Goal: Information Seeking & Learning: Compare options

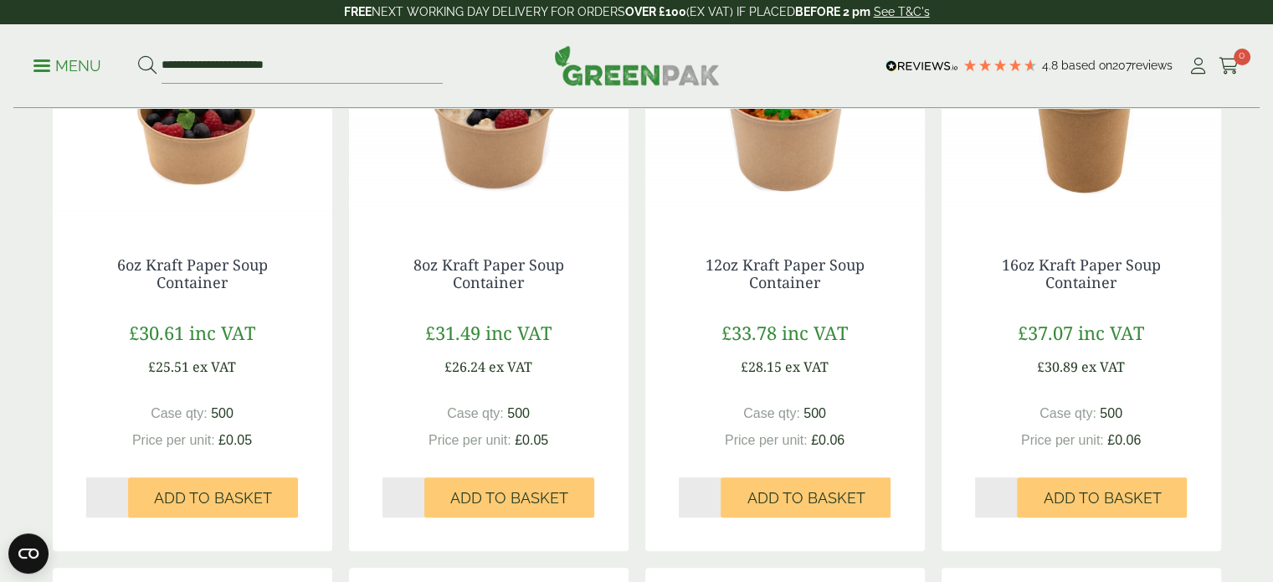
scroll to position [502, 0]
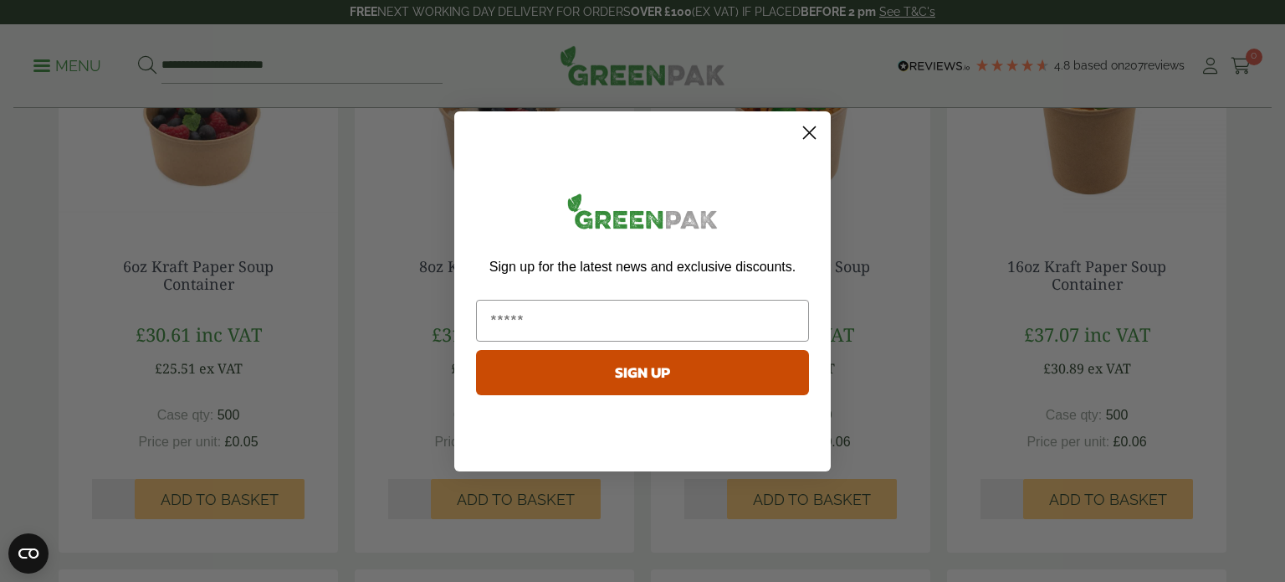
click at [812, 131] on circle "Close dialog" at bounding box center [810, 132] width 28 height 28
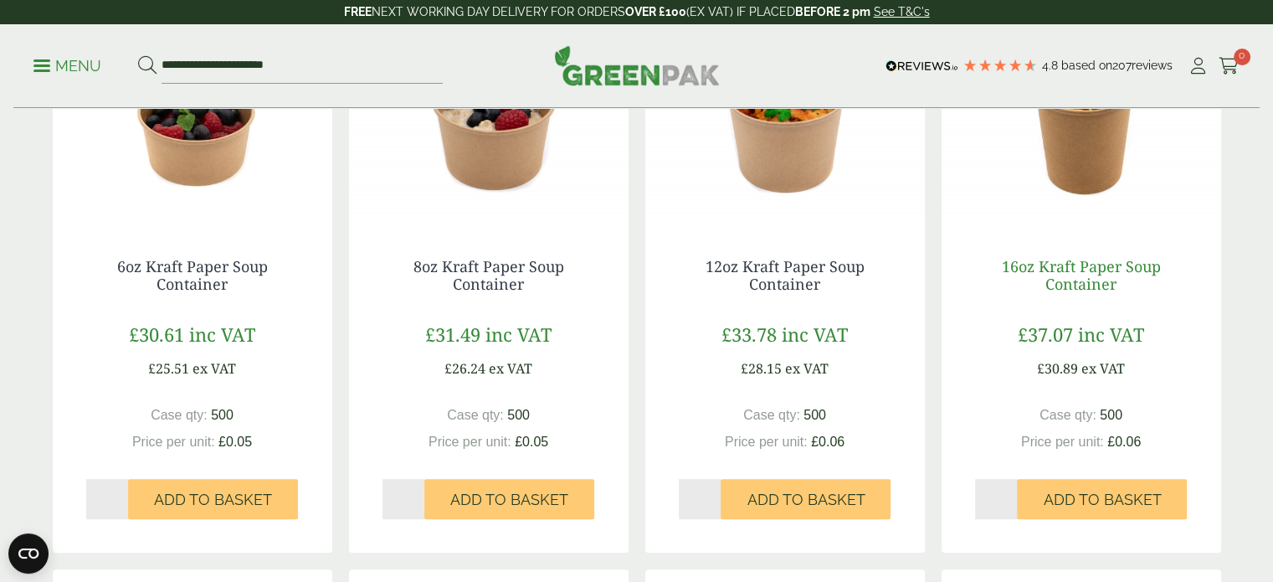
click at [1069, 285] on link "16oz Kraft Paper Soup Container" at bounding box center [1081, 275] width 159 height 38
drag, startPoint x: 1141, startPoint y: 438, endPoint x: 1023, endPoint y: 441, distance: 118.9
click at [1023, 441] on div "Case qty: 500 Price per unit: £0.06" at bounding box center [1081, 428] width 213 height 47
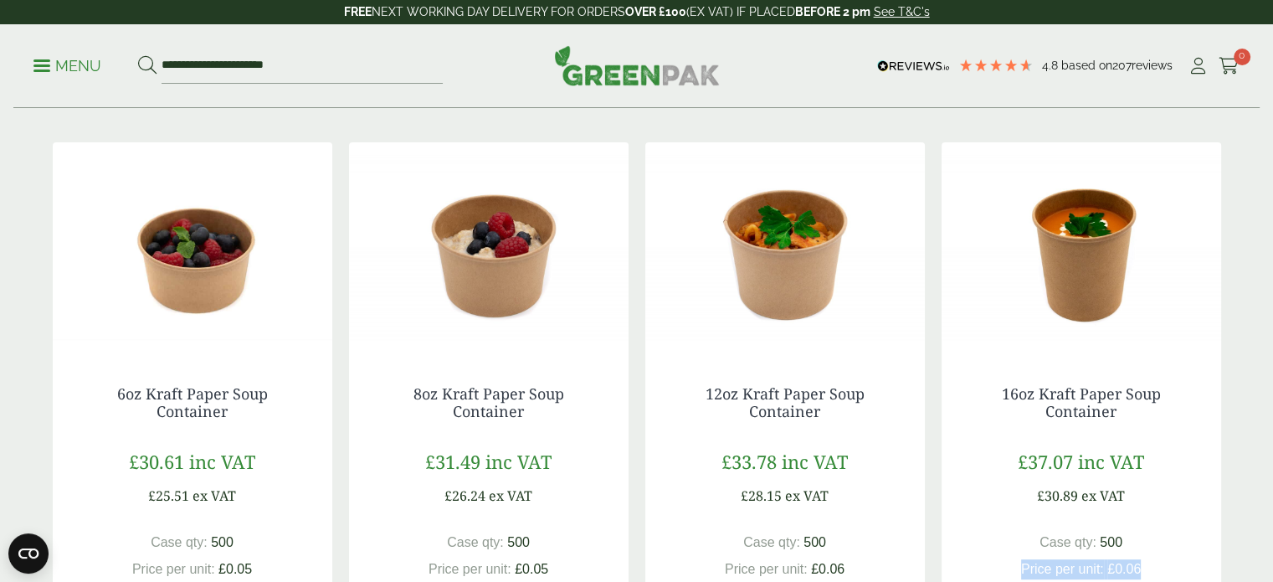
scroll to position [335, 0]
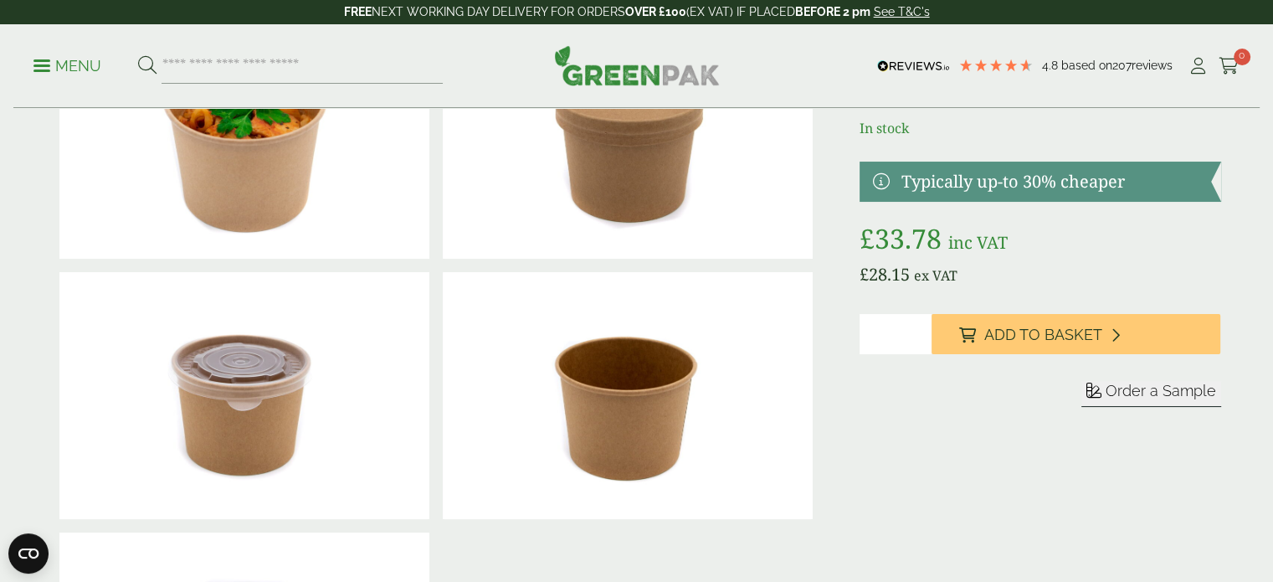
scroll to position [167, 0]
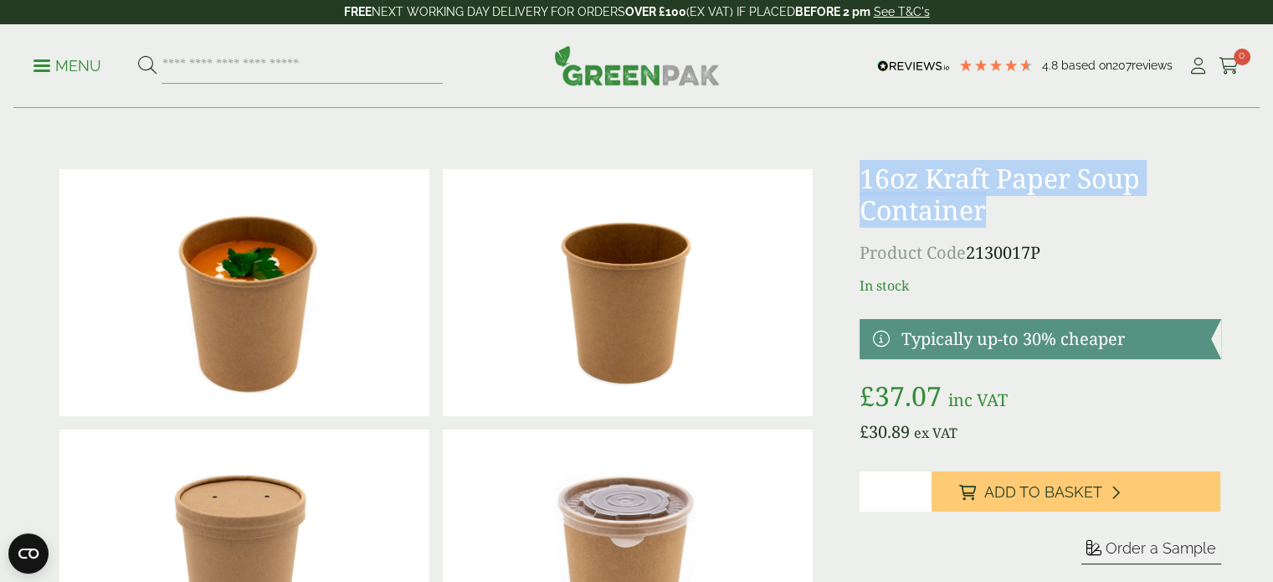
drag, startPoint x: 863, startPoint y: 171, endPoint x: 1001, endPoint y: 218, distance: 145.8
click at [1001, 218] on h1 "16oz Kraft Paper Soup Container" at bounding box center [1039, 194] width 361 height 64
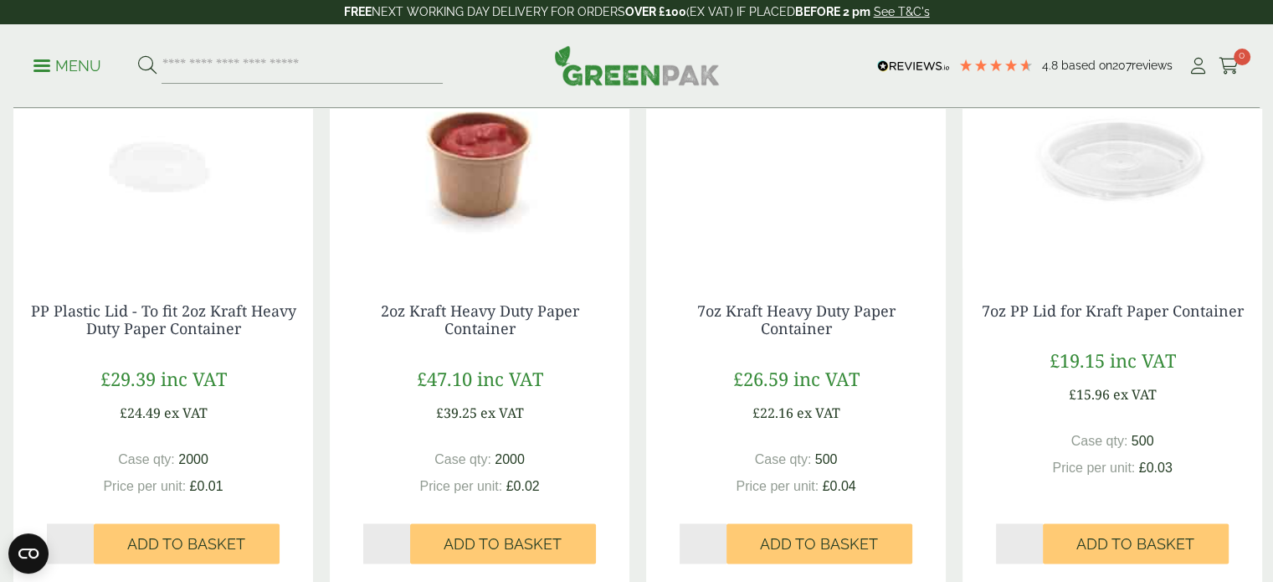
scroll to position [2343, 0]
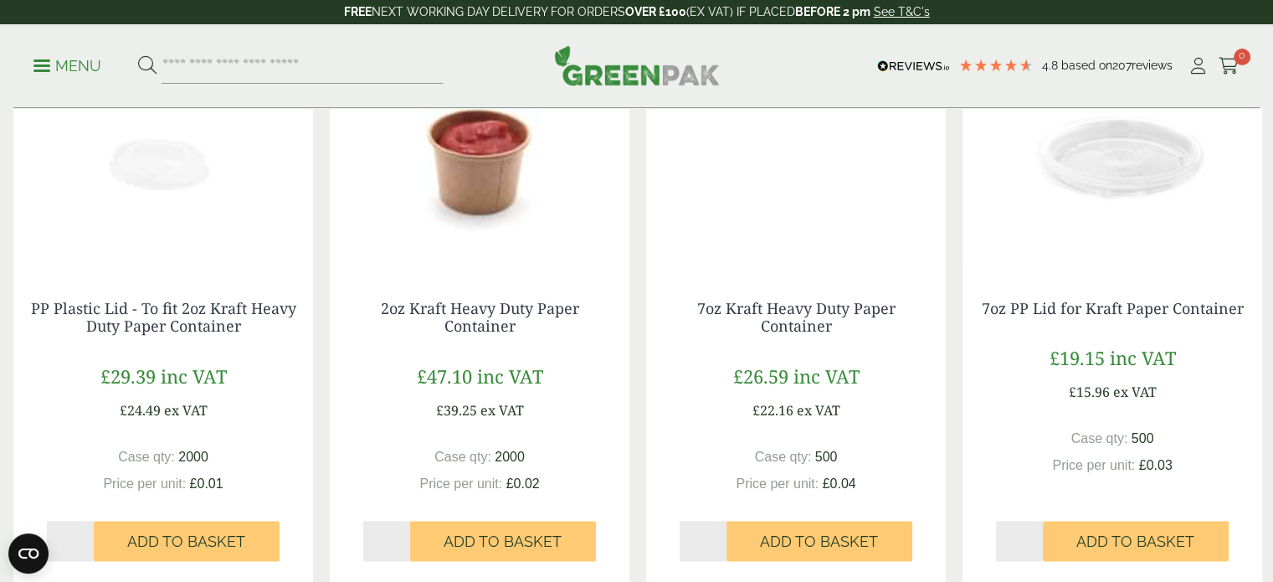
drag, startPoint x: 854, startPoint y: 481, endPoint x: 844, endPoint y: 483, distance: 10.2
click at [844, 483] on bdi "£ 0.04" at bounding box center [839, 483] width 33 height 14
click at [795, 324] on link "7oz Kraft Heavy Duty Paper Container" at bounding box center [796, 317] width 198 height 38
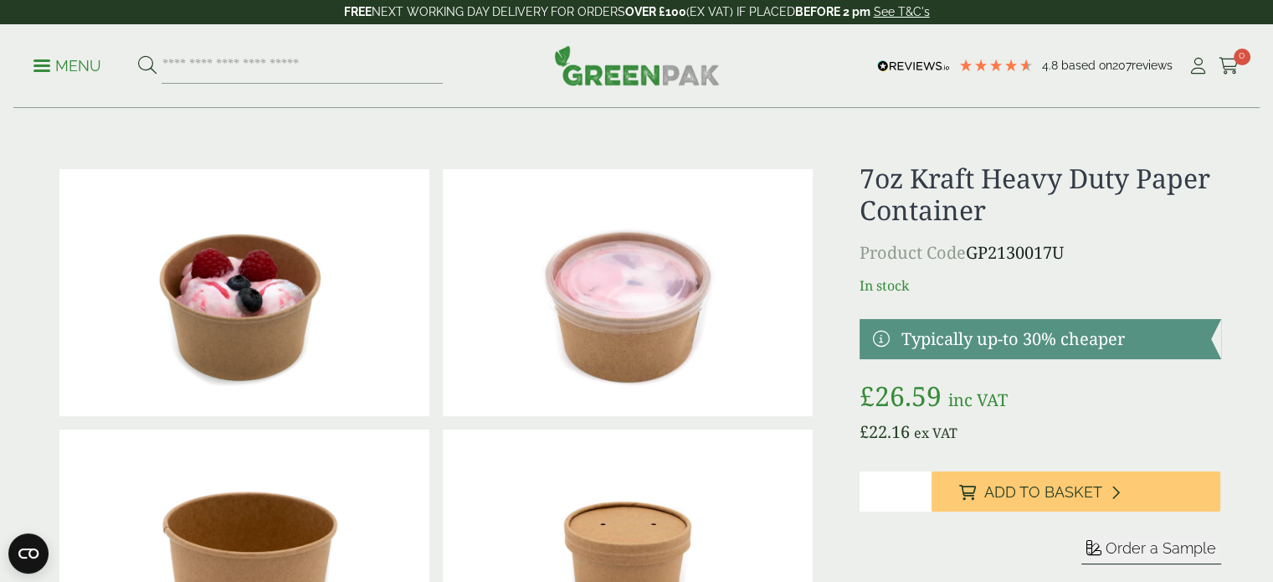
click at [78, 66] on p "Menu" at bounding box center [67, 66] width 68 height 20
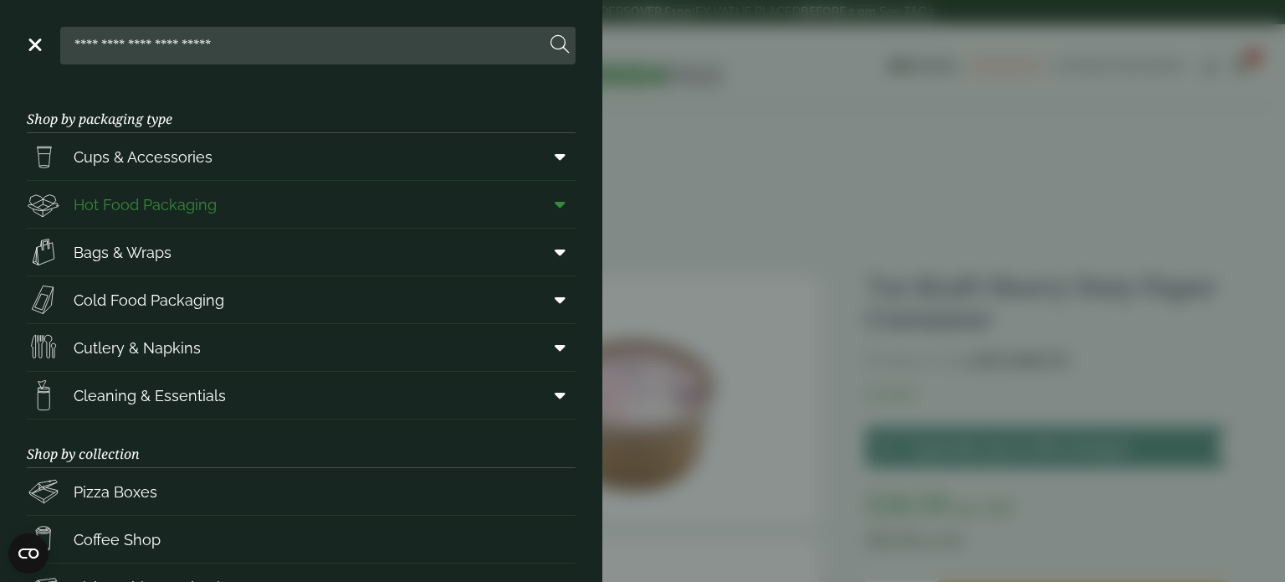
click at [143, 203] on span "Hot Food Packaging" at bounding box center [145, 204] width 143 height 23
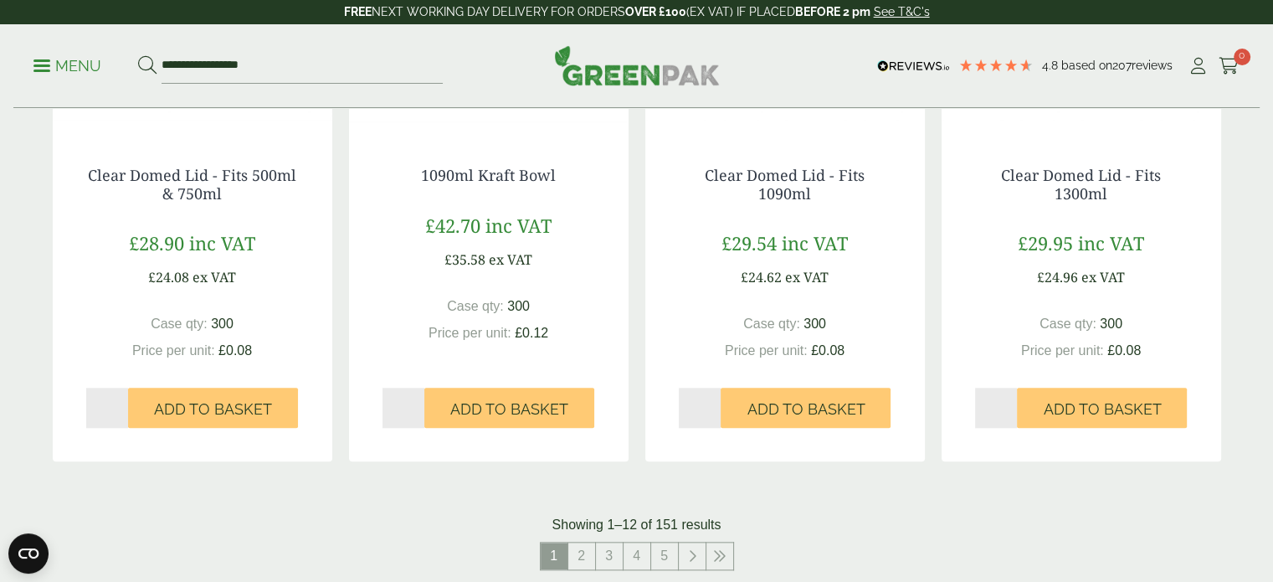
scroll to position [1757, 0]
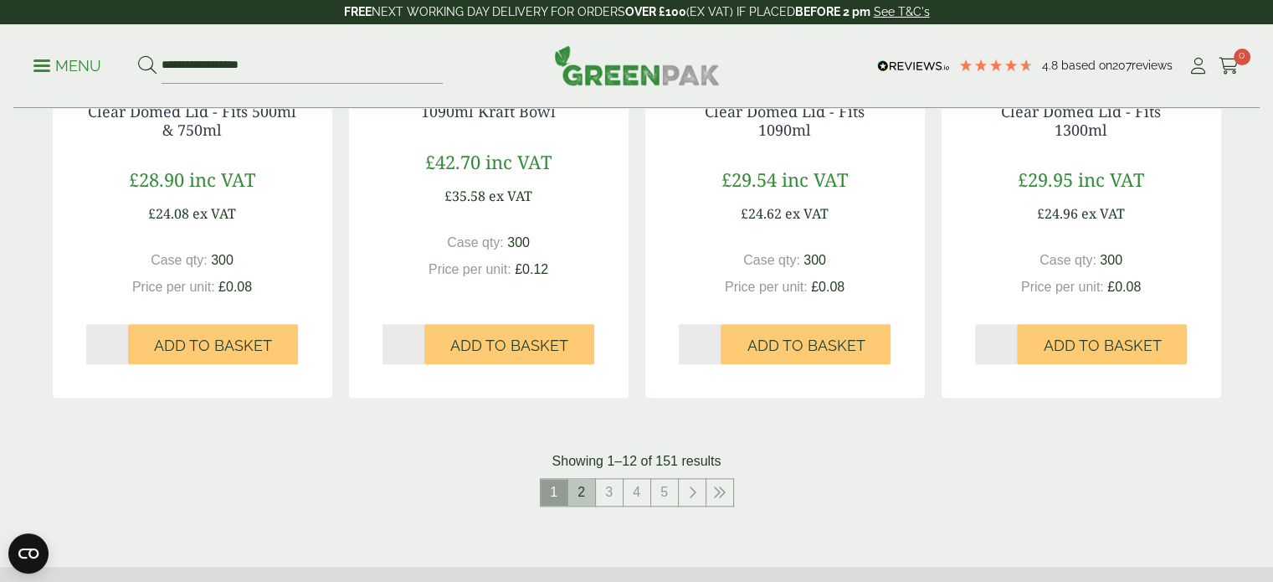
click at [586, 489] on link "2" at bounding box center [581, 492] width 27 height 27
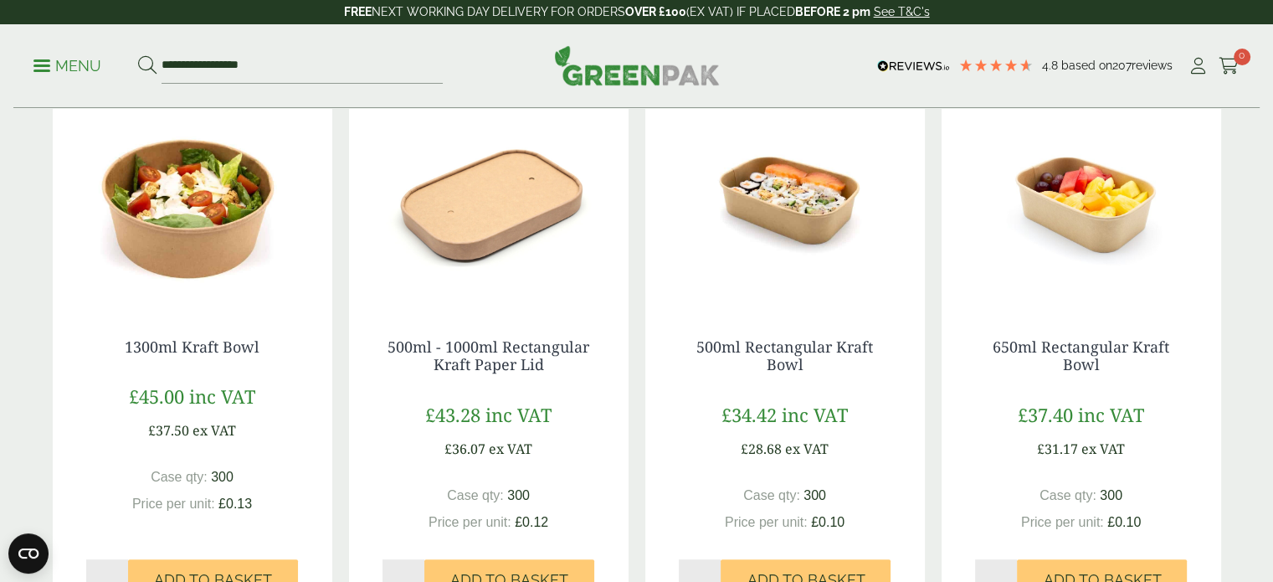
scroll to position [418, 0]
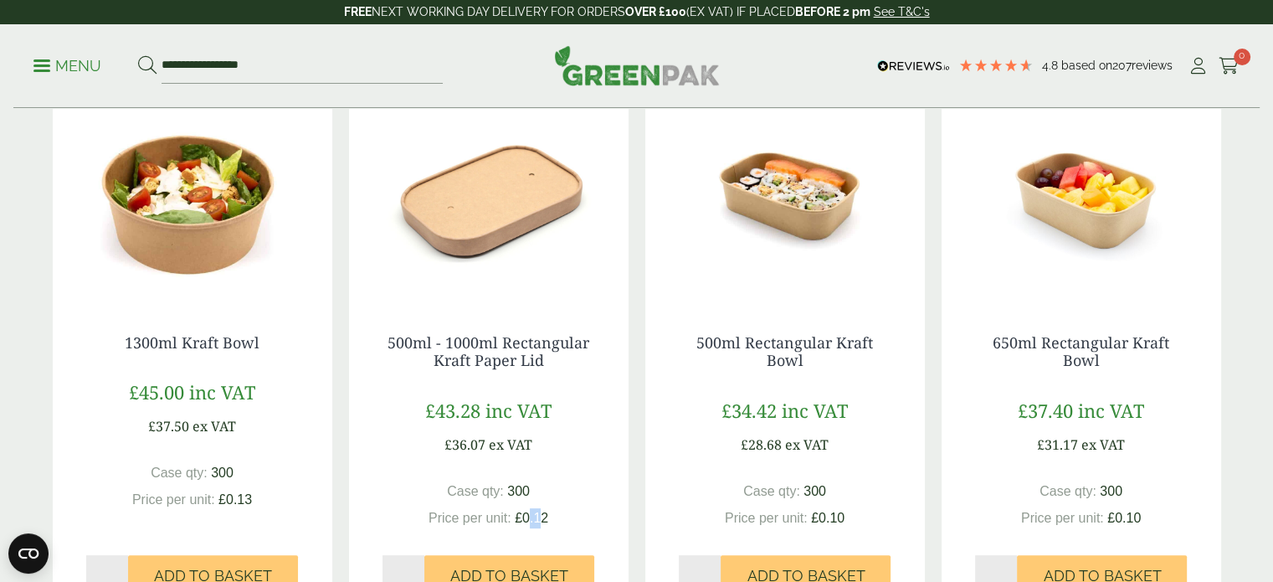
drag, startPoint x: 541, startPoint y: 521, endPoint x: 530, endPoint y: 521, distance: 10.9
click at [530, 521] on span "£0.12" at bounding box center [531, 517] width 33 height 14
drag, startPoint x: 855, startPoint y: 518, endPoint x: 841, endPoint y: 518, distance: 14.2
click at [841, 518] on div "Case qty: 300 Price per unit: £0.10" at bounding box center [785, 504] width 213 height 47
drag, startPoint x: 841, startPoint y: 519, endPoint x: 829, endPoint y: 521, distance: 12.0
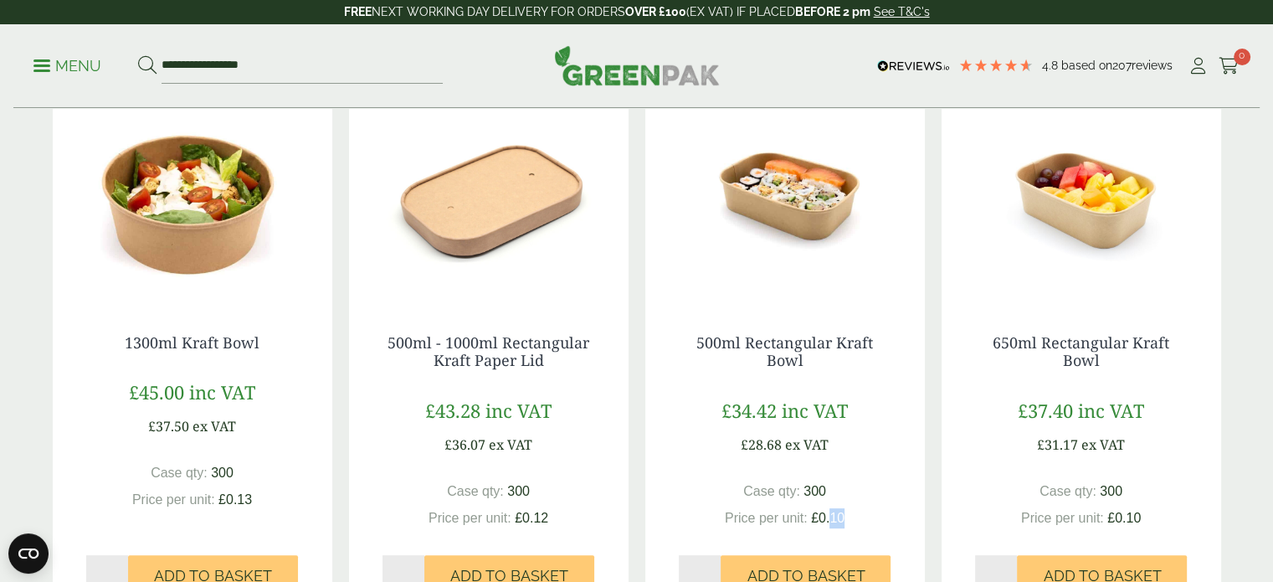
click at [829, 521] on span "£0.10" at bounding box center [827, 517] width 33 height 14
click at [832, 505] on div "Case qty: 300 Price per unit: £0.10" at bounding box center [785, 504] width 213 height 47
